Goal: Obtain resource: Obtain resource

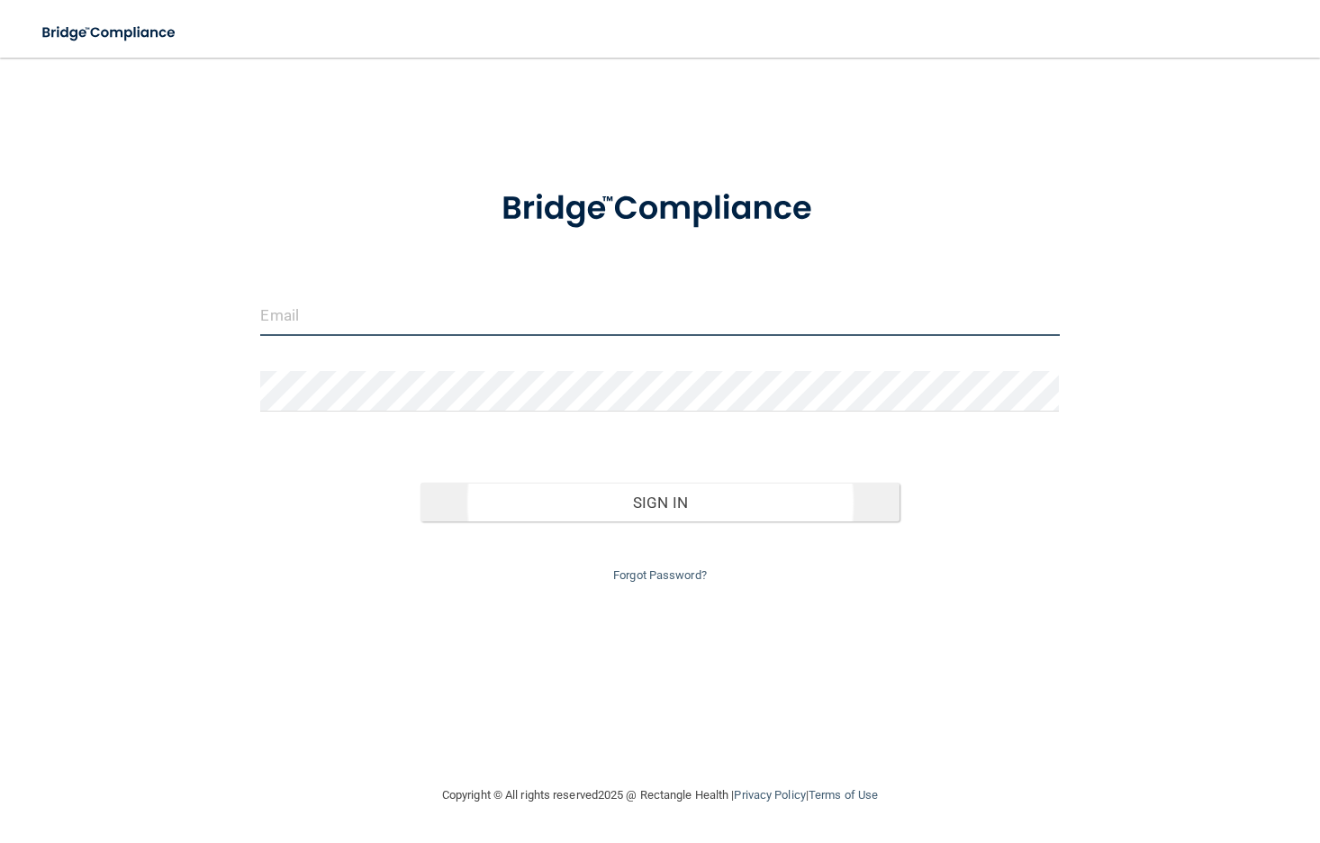
type input "[EMAIL_ADDRESS][DOMAIN_NAME]"
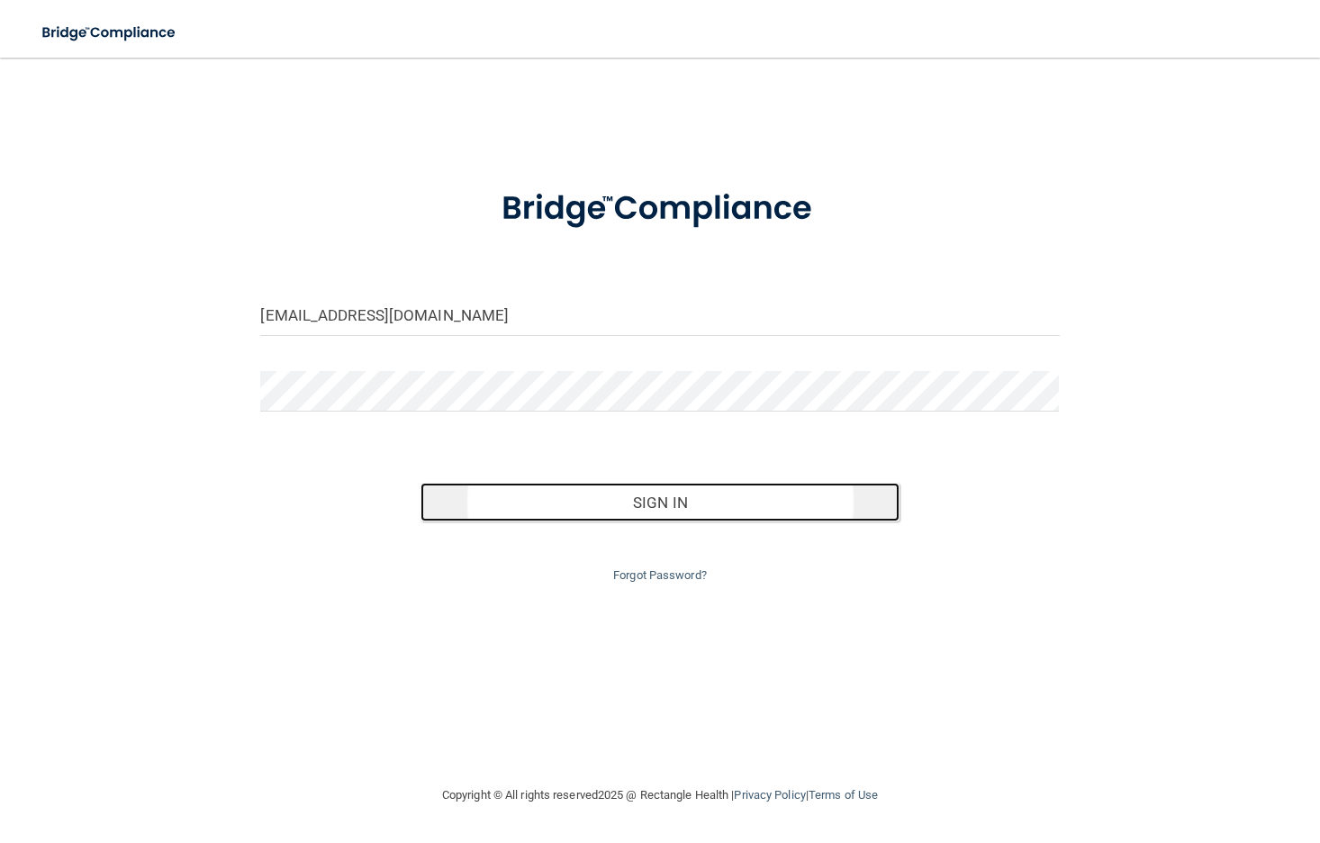
click at [677, 514] on button "Sign In" at bounding box center [660, 503] width 479 height 40
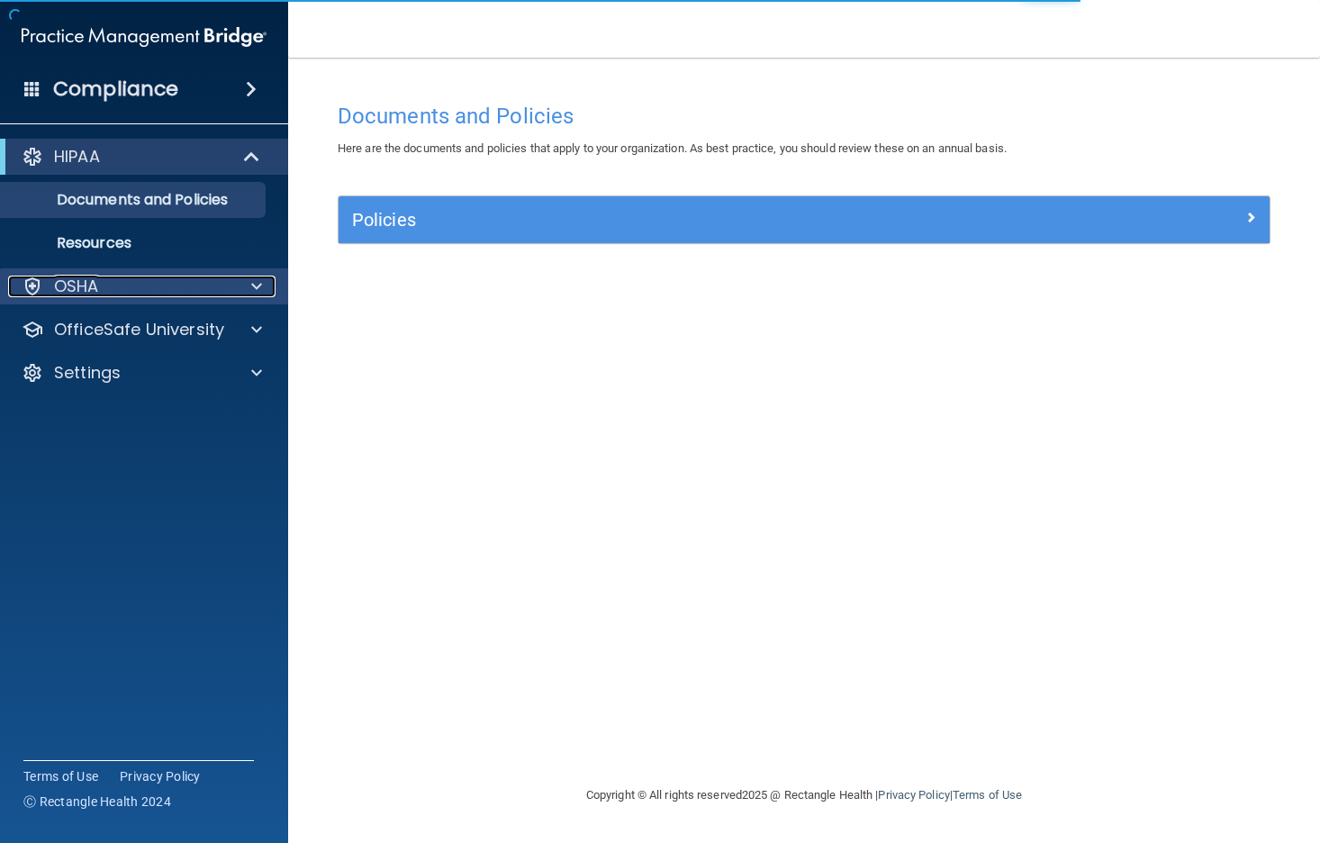
click at [262, 286] on div at bounding box center [253, 287] width 45 height 22
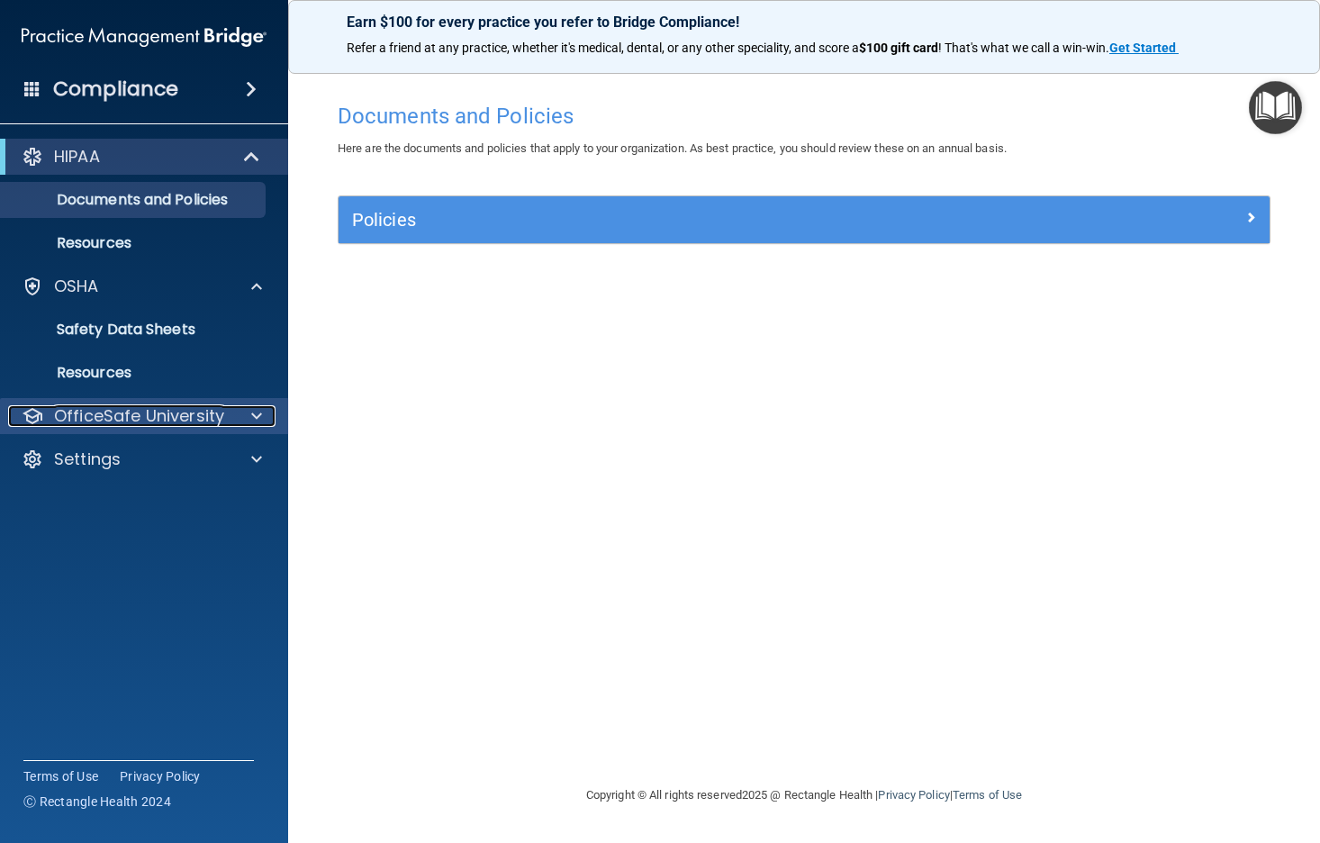
click at [105, 412] on p "OfficeSafe University" at bounding box center [139, 416] width 170 height 22
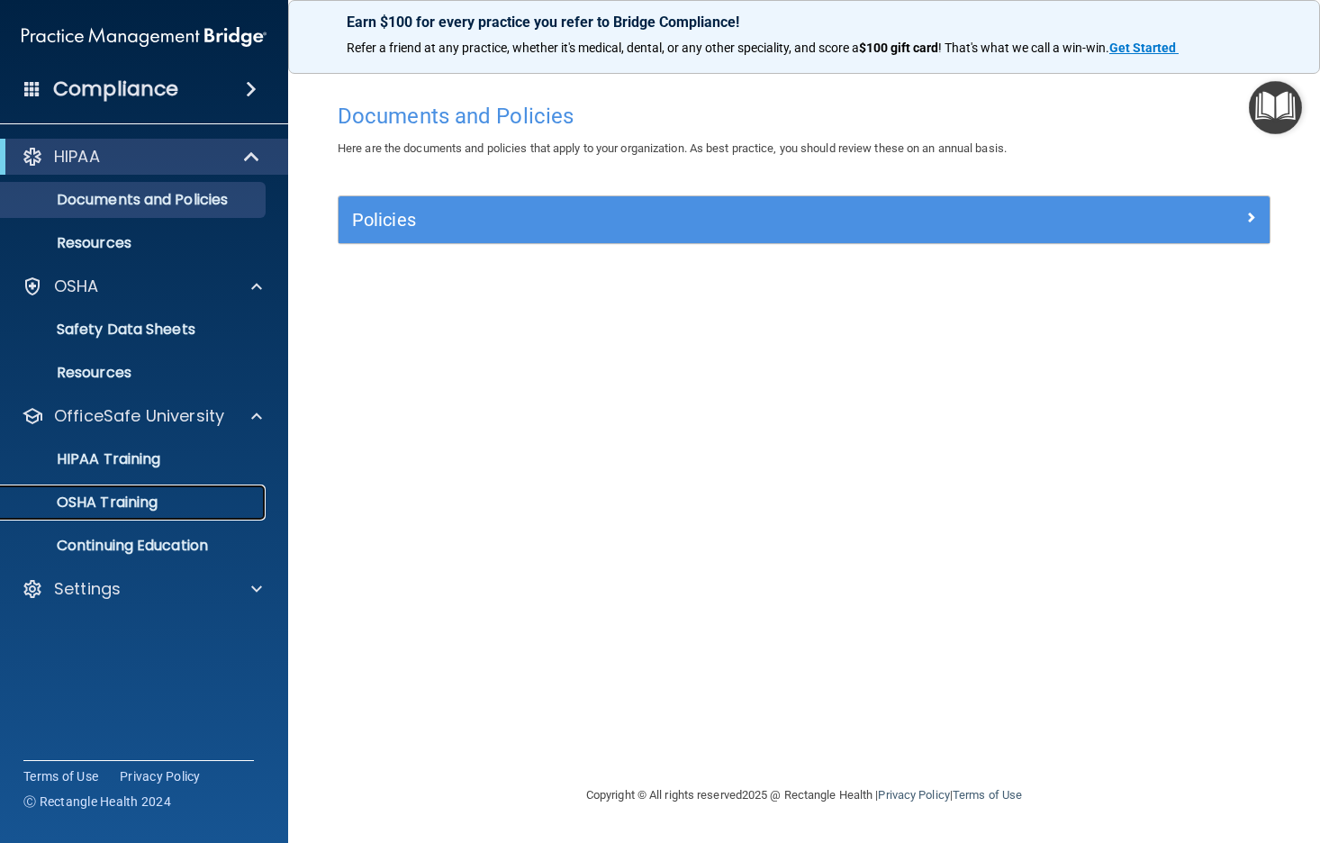
click at [112, 494] on p "OSHA Training" at bounding box center [85, 503] width 146 height 18
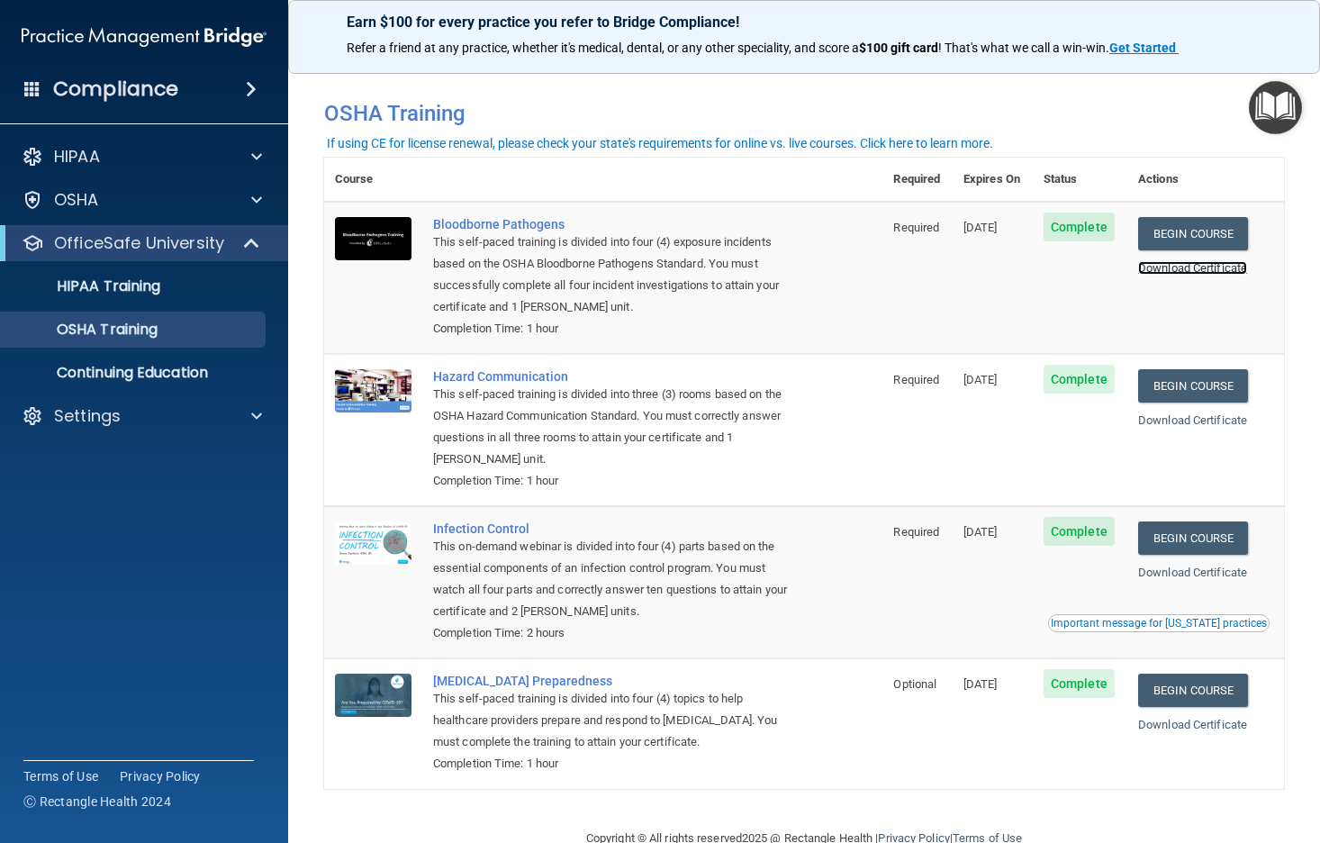
click at [1217, 267] on link "Download Certificate" at bounding box center [1192, 268] width 109 height 14
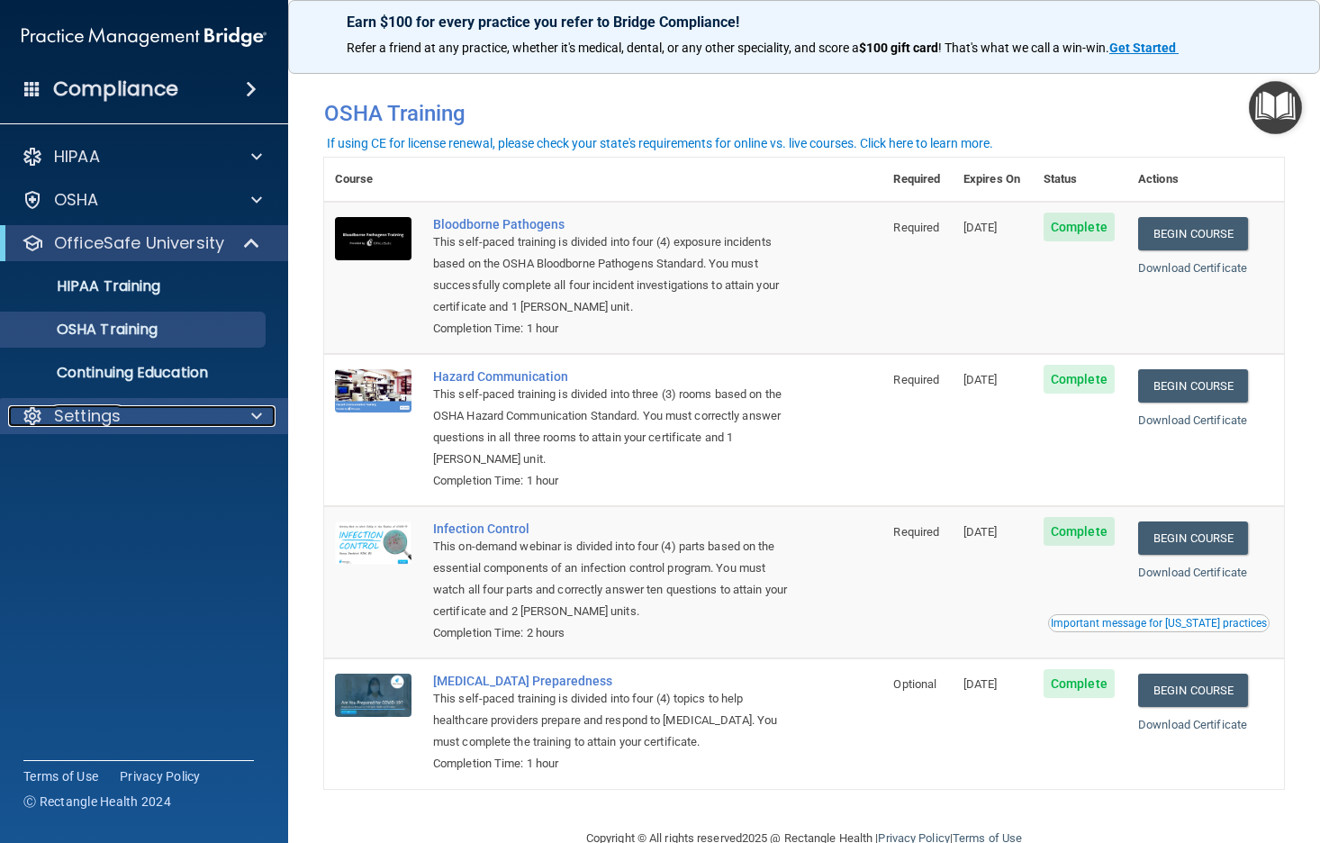
click at [132, 411] on div "Settings" at bounding box center [119, 416] width 223 height 22
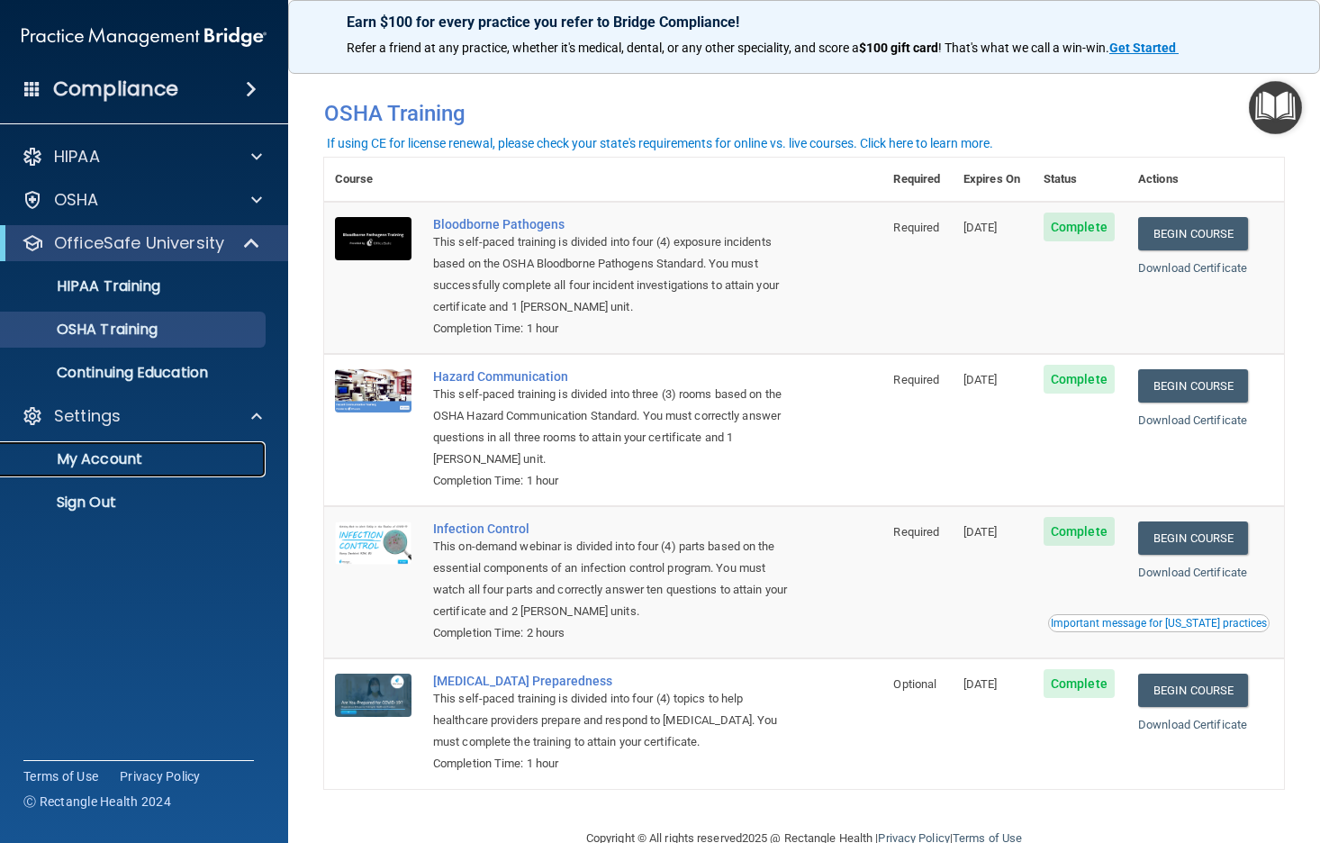
click at [121, 460] on p "My Account" at bounding box center [135, 459] width 246 height 18
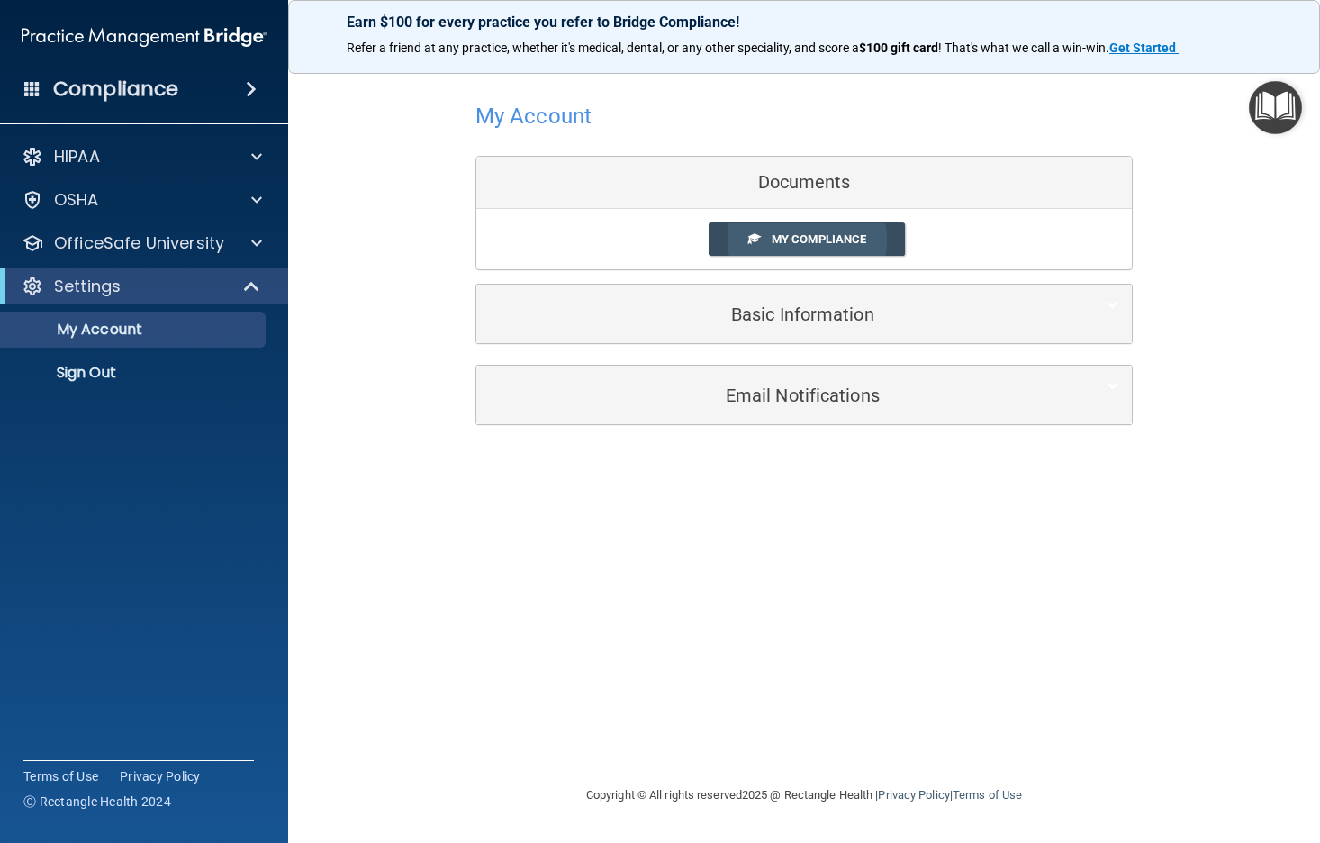
click at [818, 247] on link "My Compliance" at bounding box center [807, 238] width 197 height 33
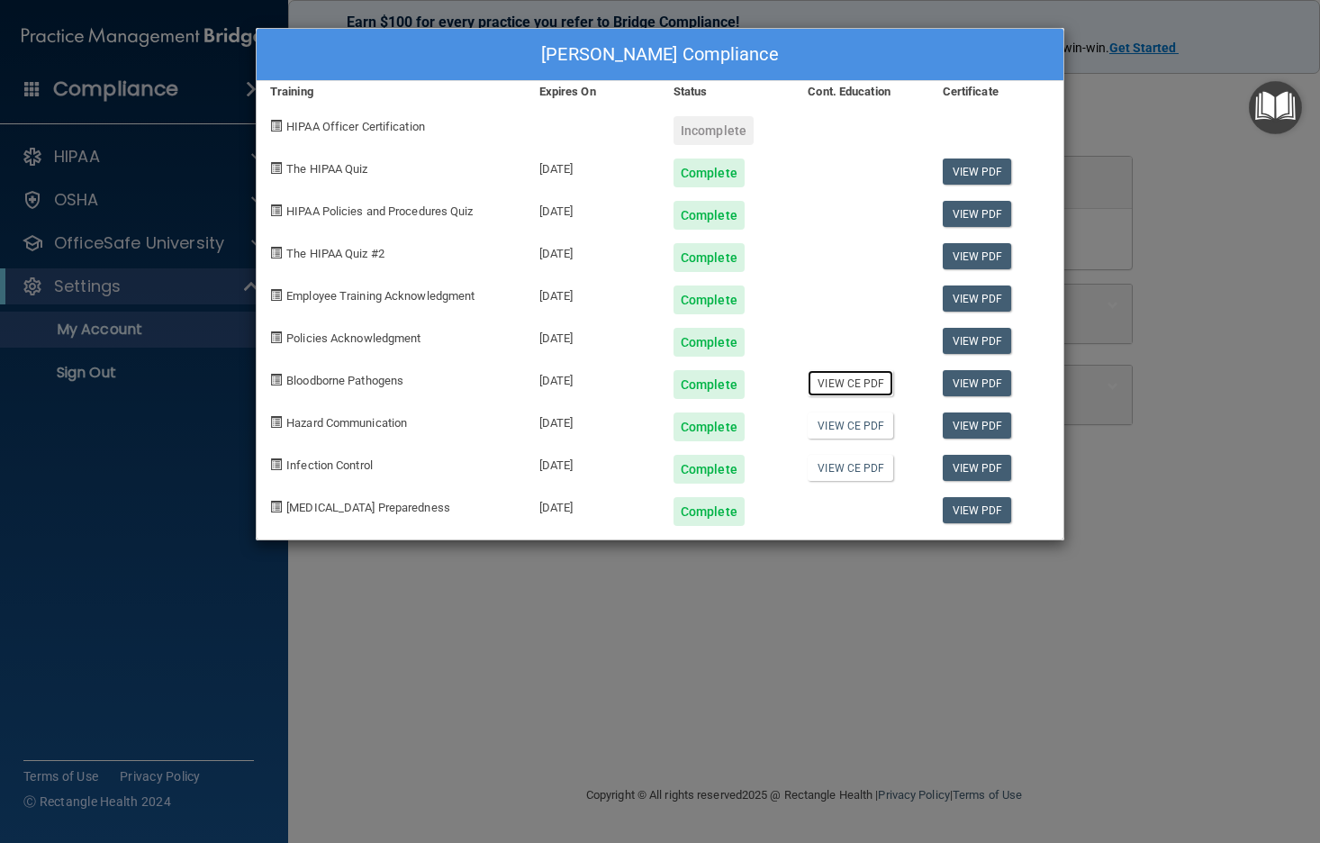
click at [869, 392] on link "View CE PDF" at bounding box center [851, 383] width 86 height 26
click at [851, 429] on link "View CE PDF" at bounding box center [851, 425] width 86 height 26
click at [869, 458] on link "View CE PDF" at bounding box center [851, 468] width 86 height 26
click at [979, 220] on link "View PDF" at bounding box center [977, 214] width 69 height 26
click at [974, 168] on link "View PDF" at bounding box center [977, 172] width 69 height 26
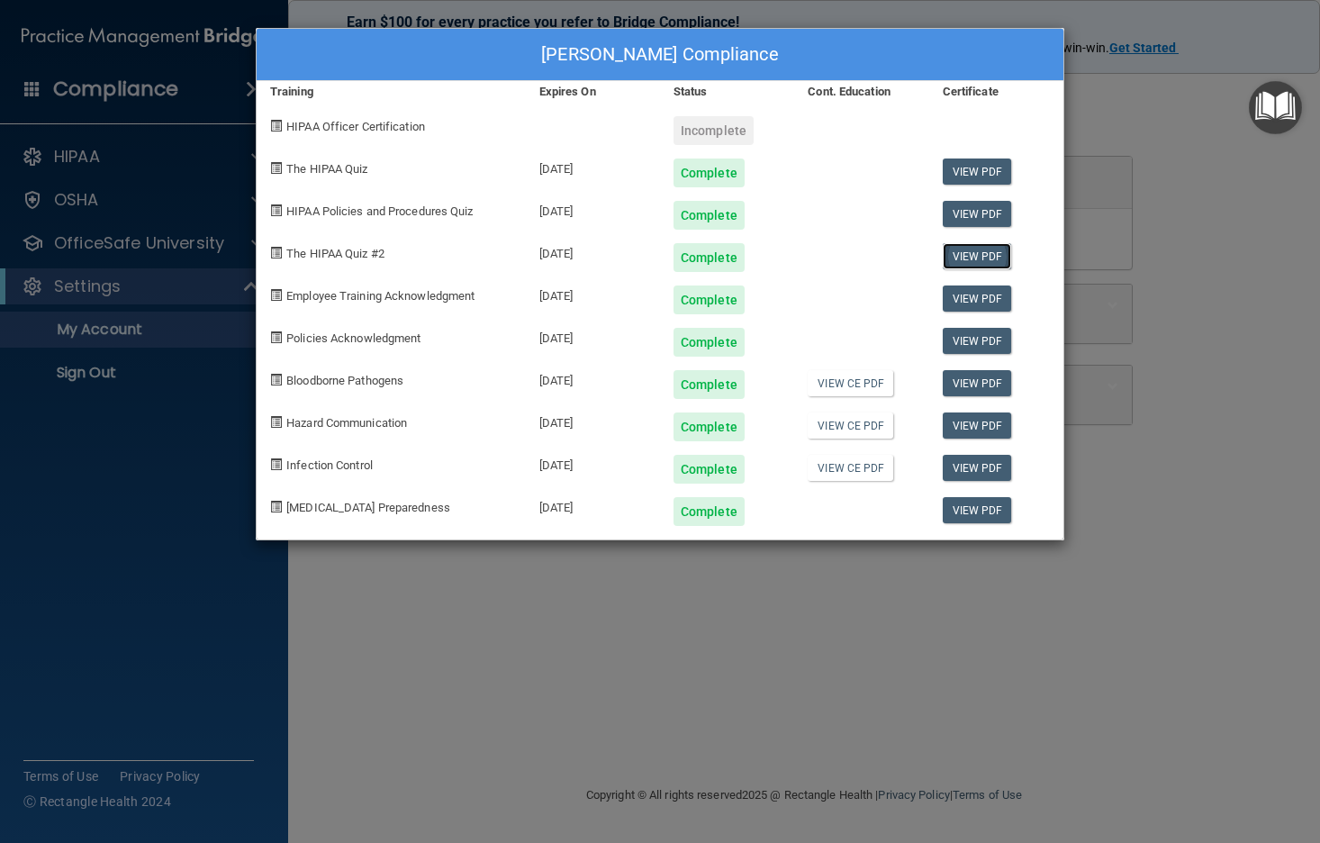
click at [952, 256] on link "View PDF" at bounding box center [977, 256] width 69 height 26
click at [977, 304] on link "View PDF" at bounding box center [977, 299] width 69 height 26
click at [987, 339] on link "View PDF" at bounding box center [977, 341] width 69 height 26
click at [966, 509] on link "View PDF" at bounding box center [977, 510] width 69 height 26
click at [843, 375] on link "View CE PDF" at bounding box center [851, 383] width 86 height 26
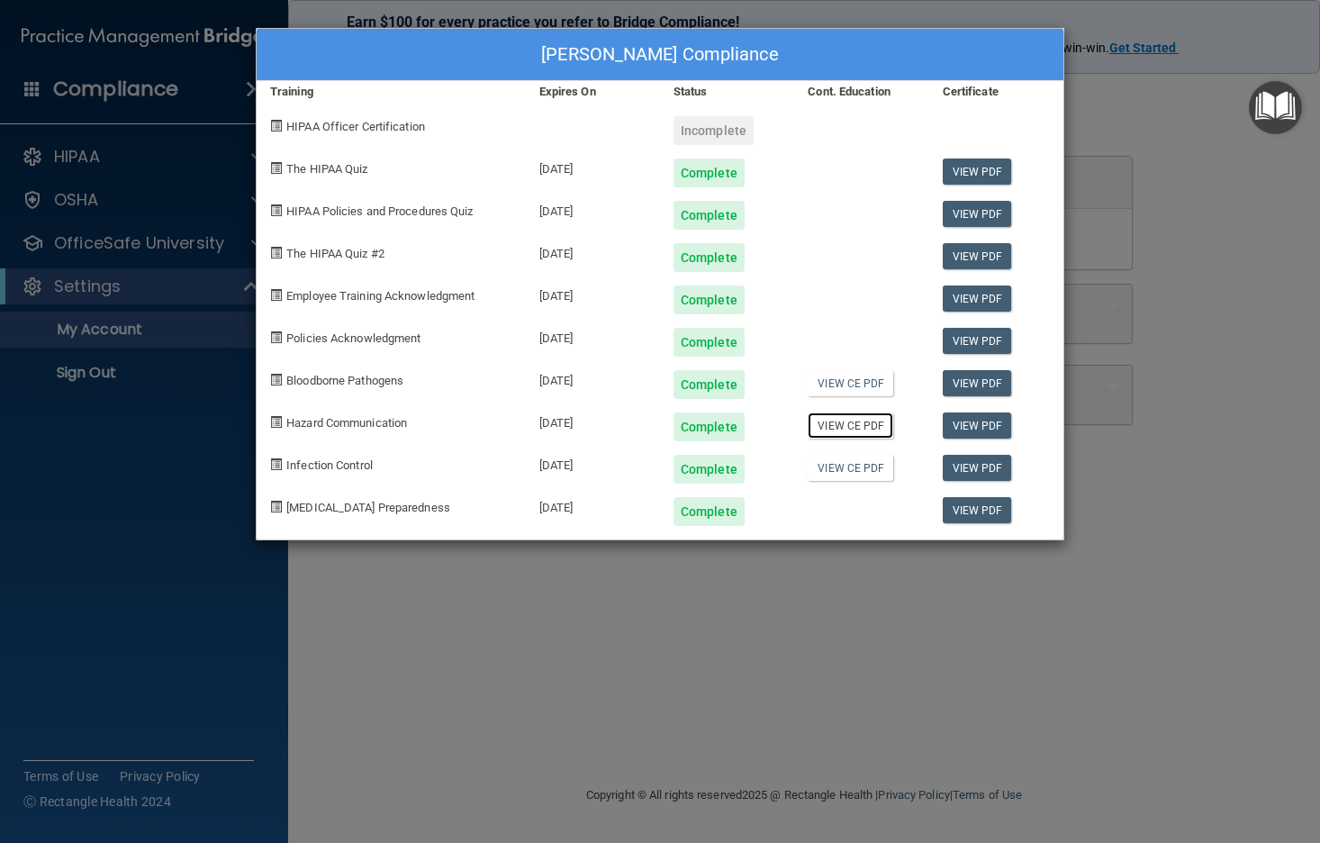
click at [815, 422] on link "View CE PDF" at bounding box center [851, 425] width 86 height 26
click at [865, 472] on link "View CE PDF" at bounding box center [851, 468] width 86 height 26
